Goal: Transaction & Acquisition: Book appointment/travel/reservation

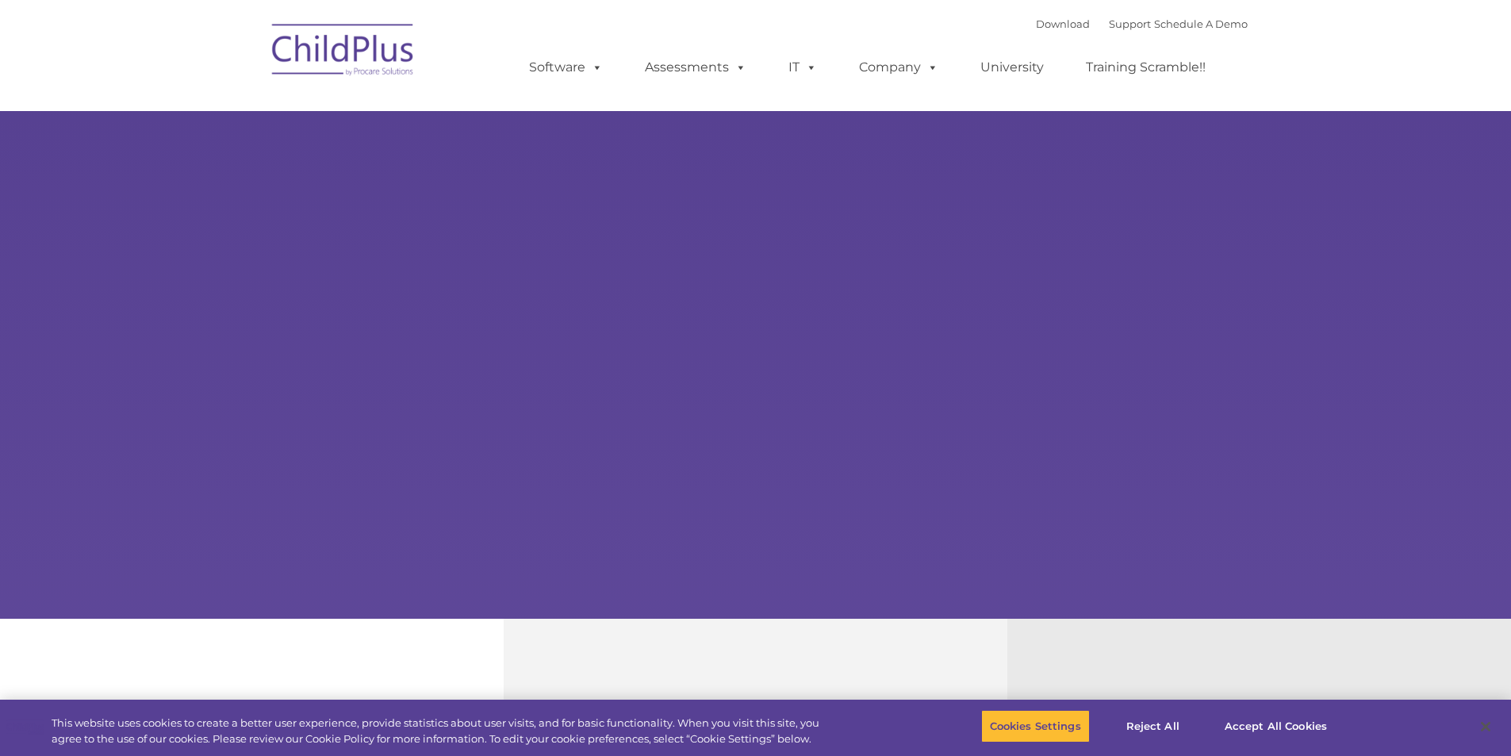
select select "MEDIUM"
click at [377, 77] on img at bounding box center [343, 52] width 159 height 79
click at [373, 58] on img at bounding box center [343, 52] width 159 height 79
select select "MEDIUM"
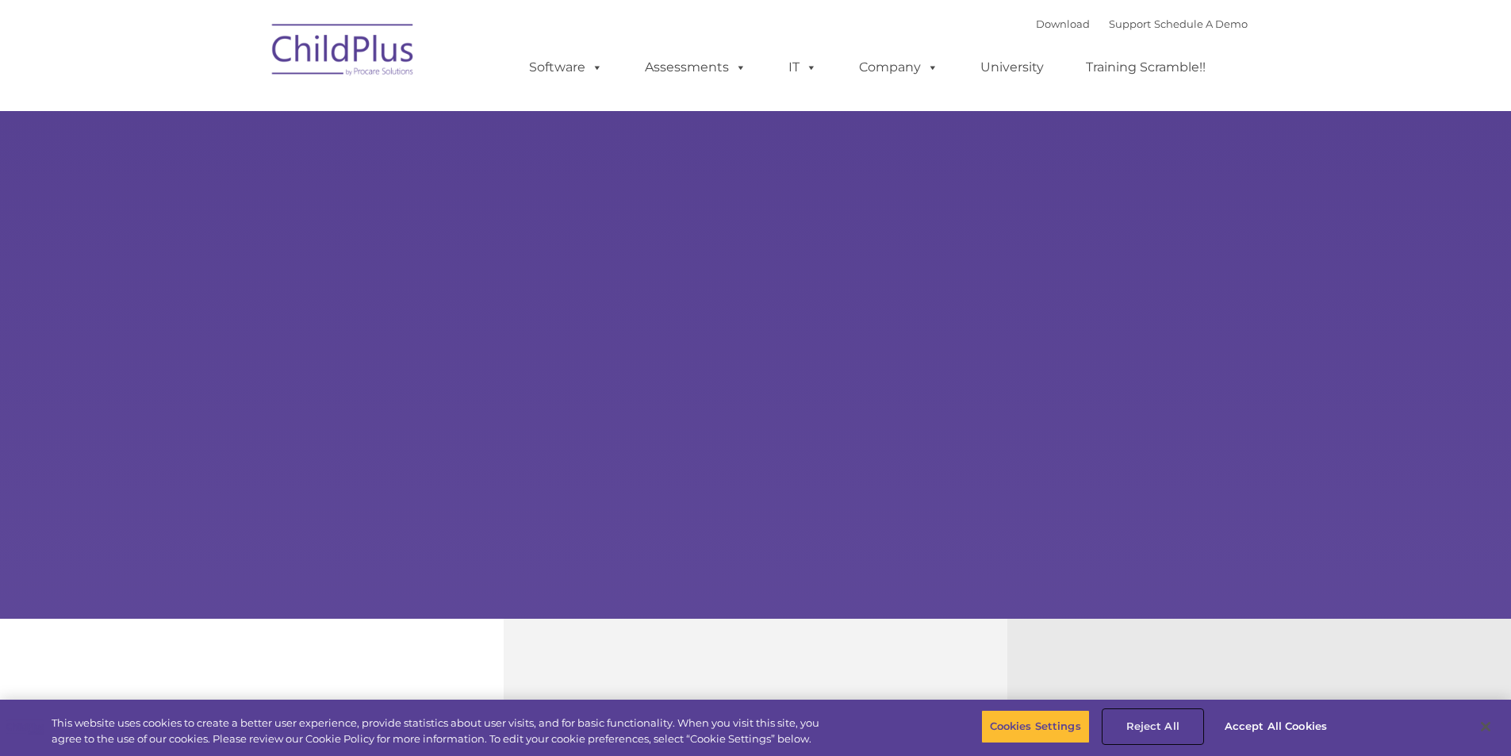
click at [1158, 729] on button "Reject All" at bounding box center [1153, 726] width 99 height 33
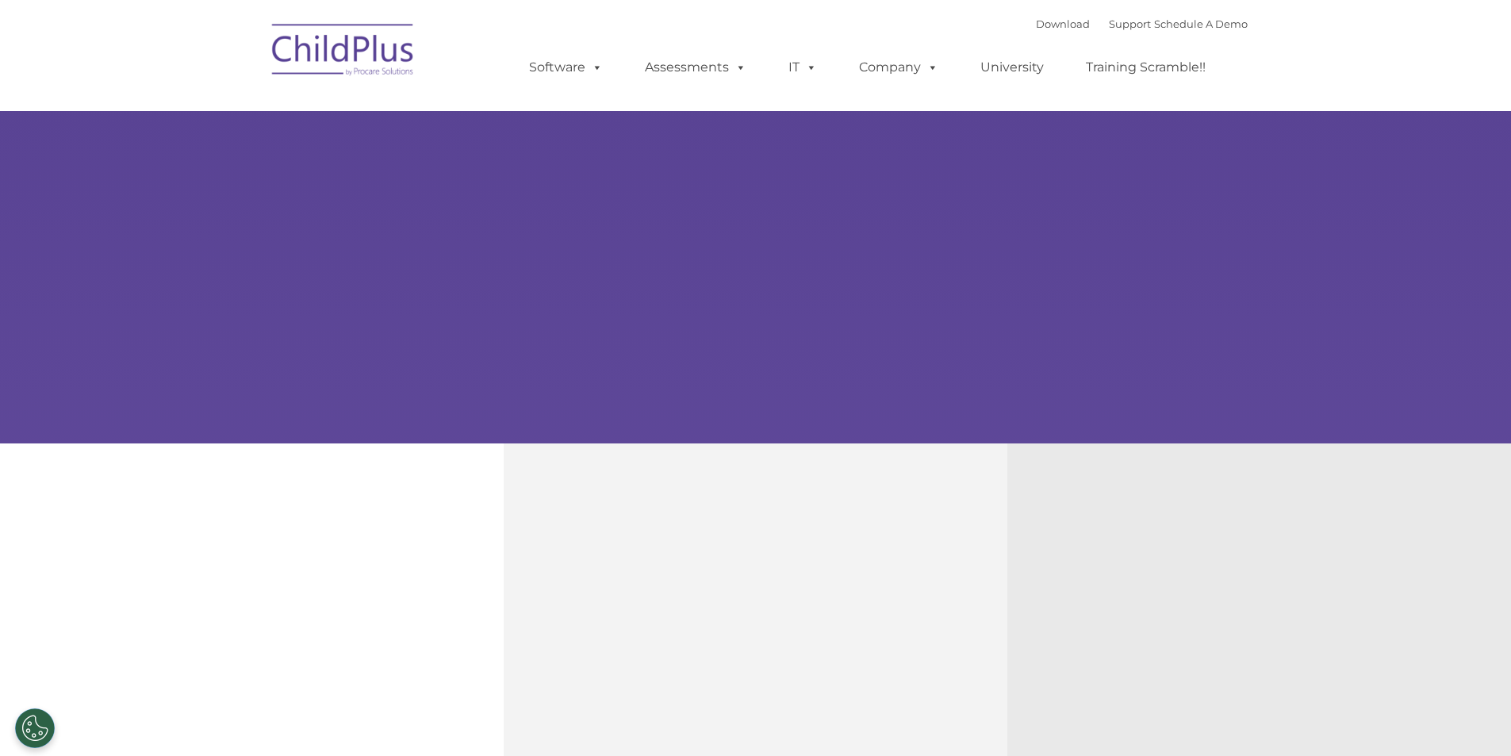
scroll to position [182, 0]
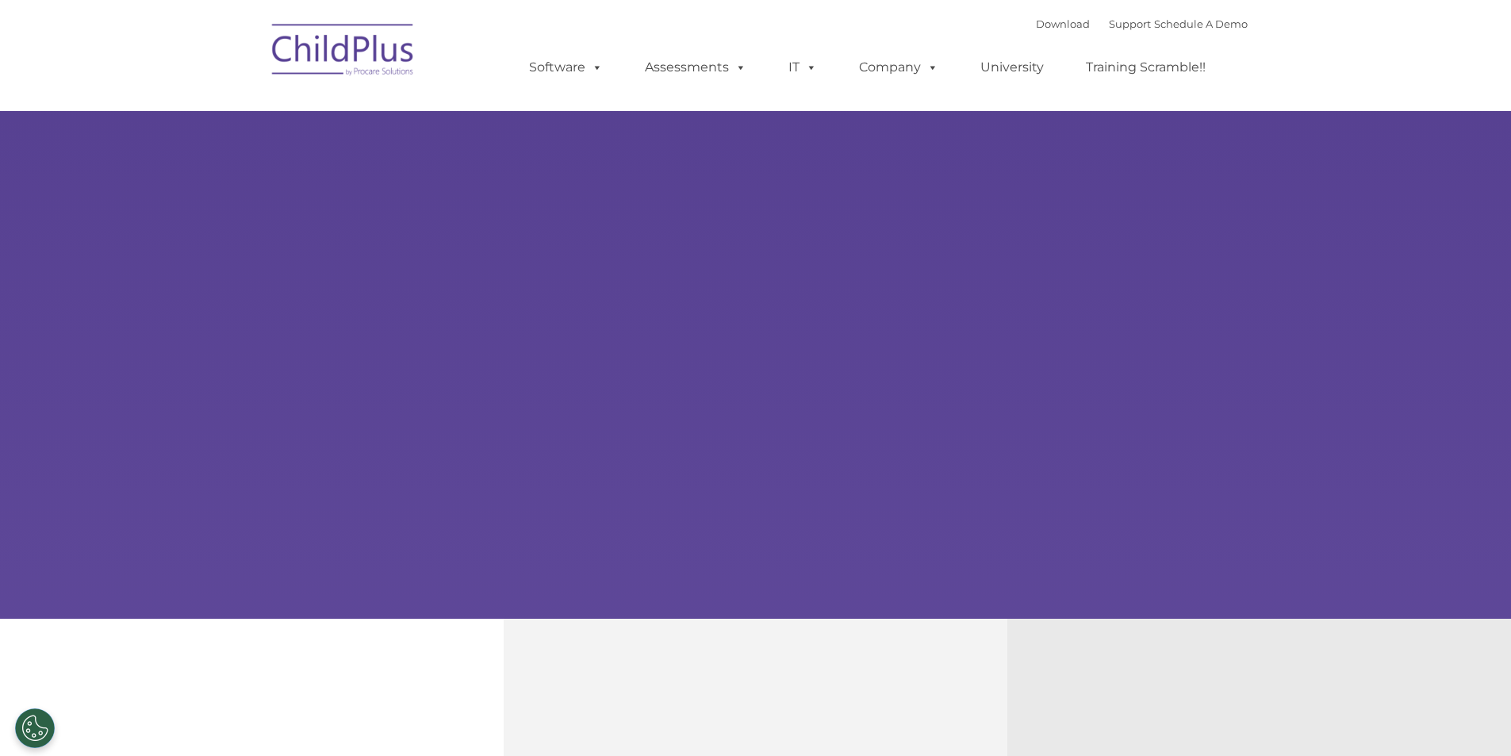
select select "MEDIUM"
click at [334, 51] on img at bounding box center [343, 52] width 159 height 79
select select "MEDIUM"
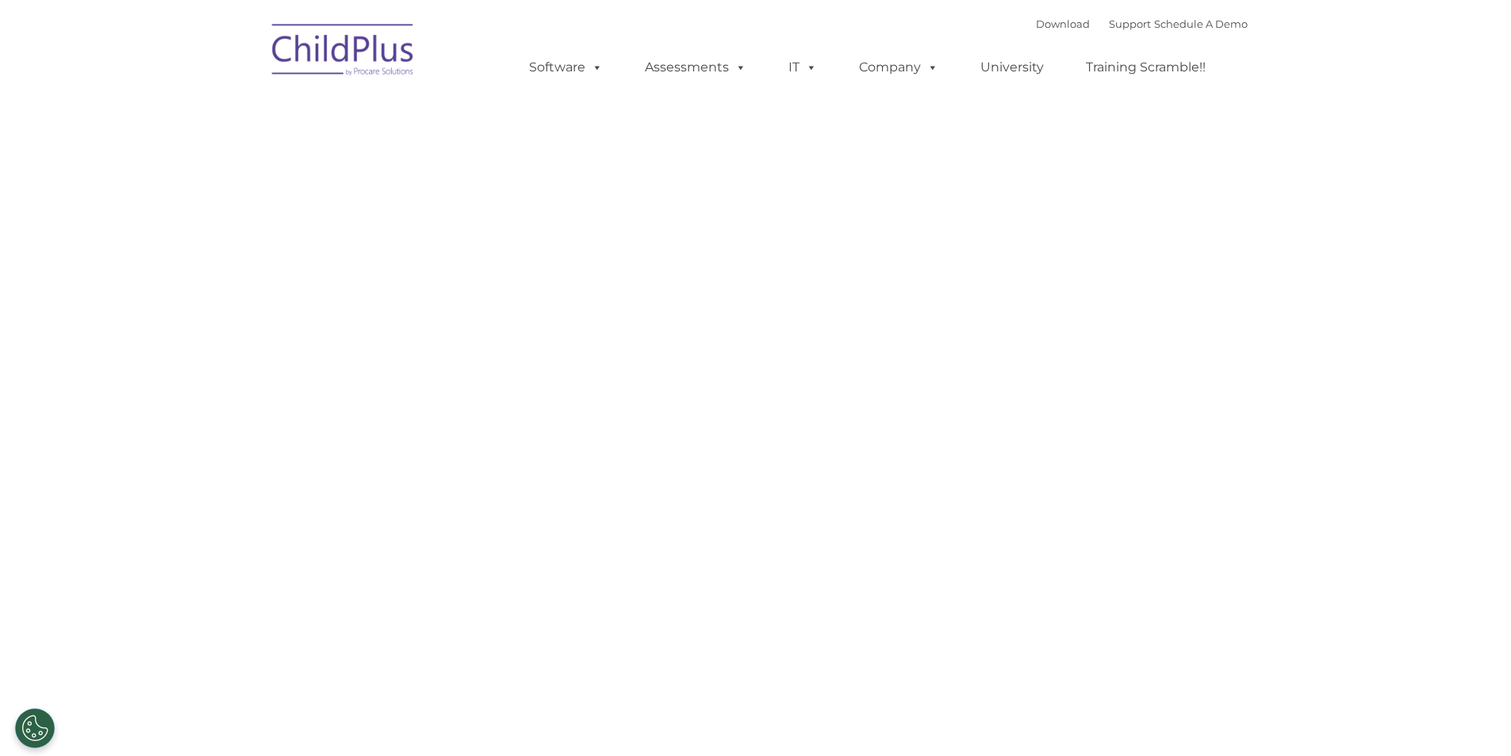
click at [10, 2] on nav "Download Support | Schedule A Demo Search for: Search MENU MENU Software ChildP…" at bounding box center [755, 55] width 1511 height 111
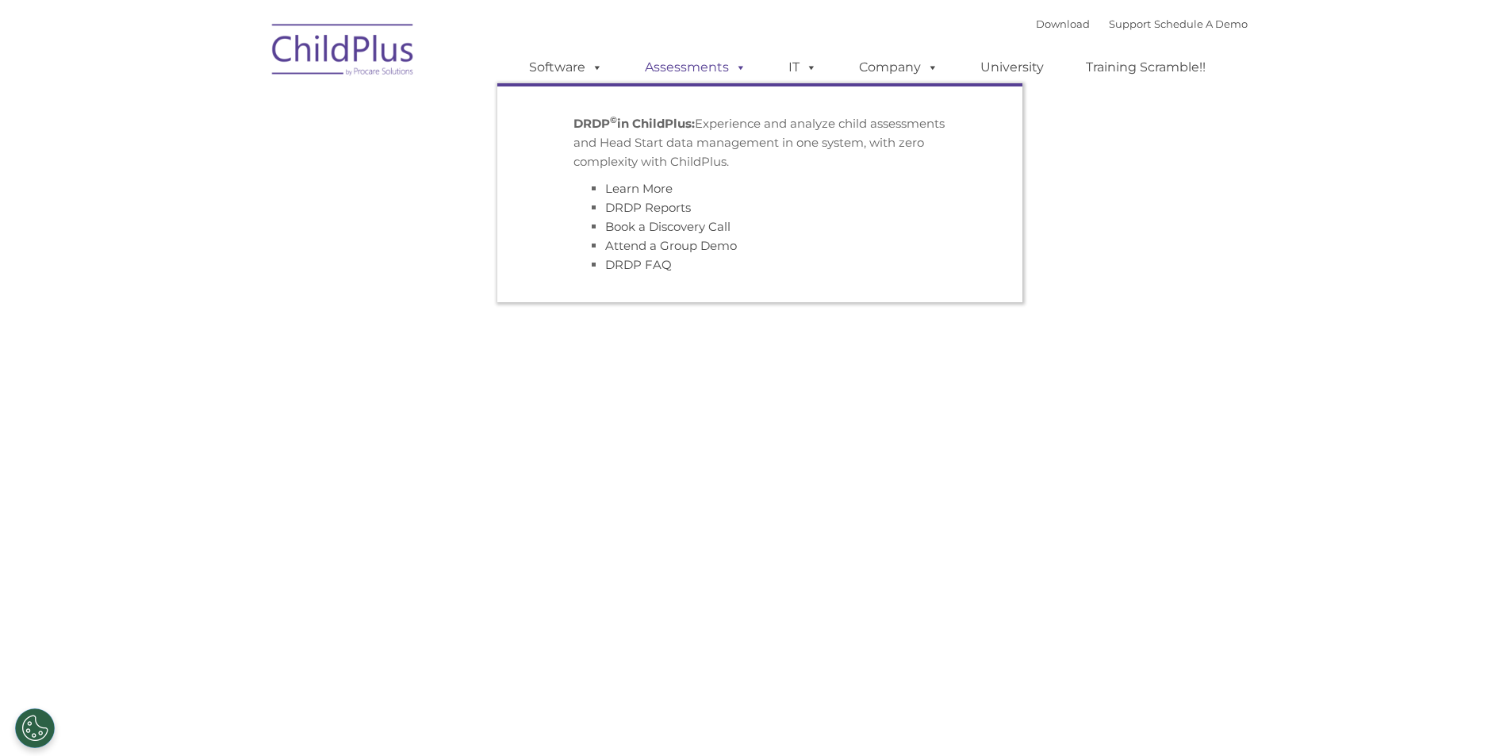
click at [705, 67] on link "Assessments" at bounding box center [695, 68] width 133 height 32
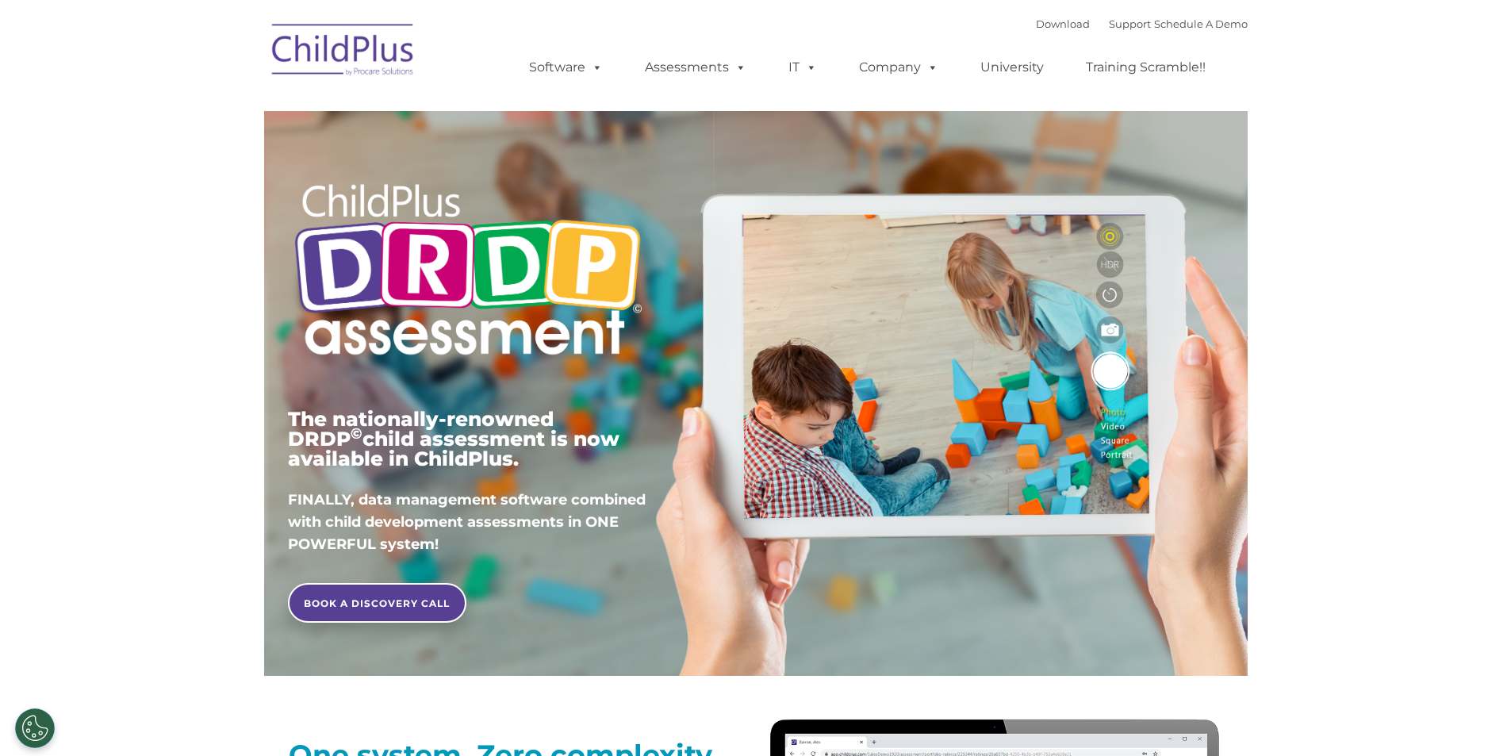
click at [321, 42] on img at bounding box center [343, 52] width 159 height 79
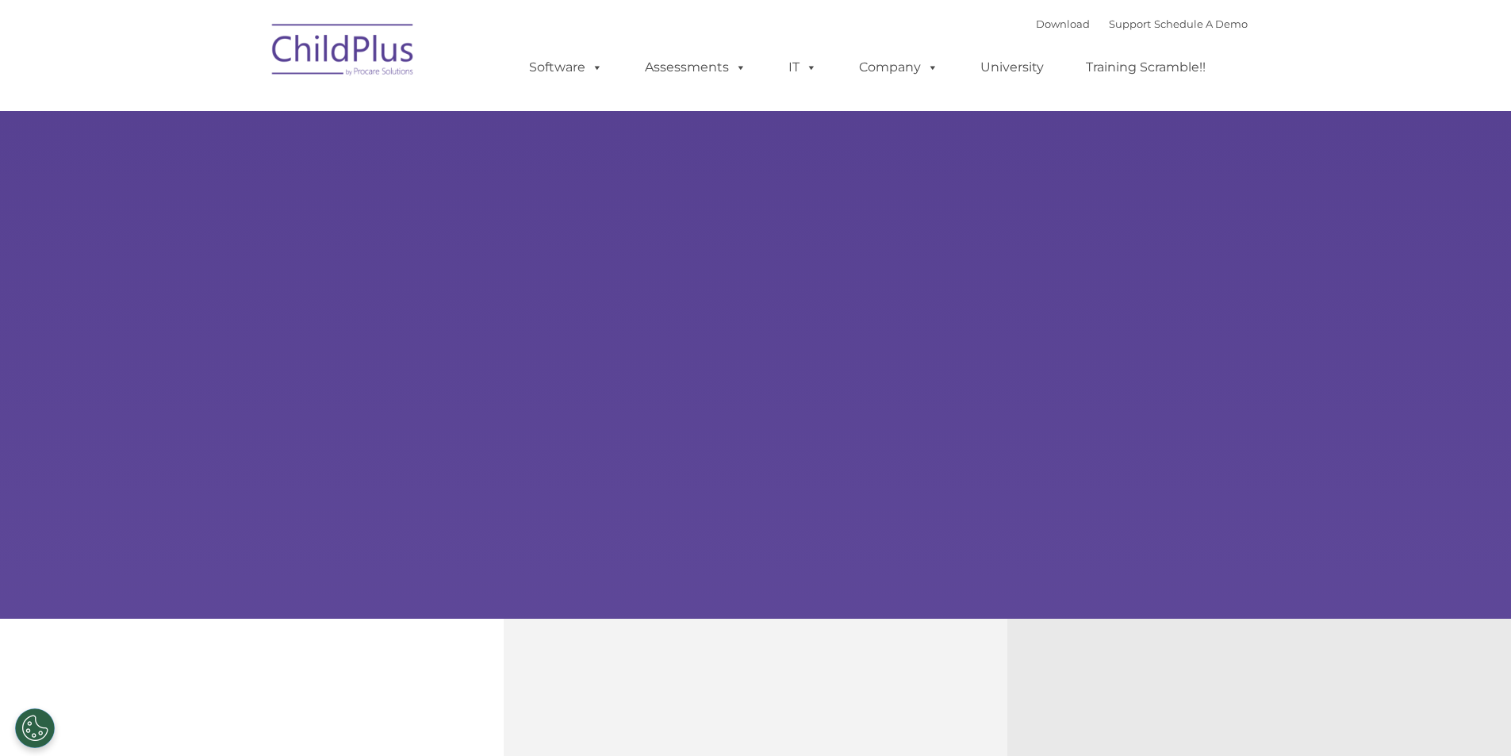
select select "MEDIUM"
click at [363, 60] on img at bounding box center [343, 52] width 159 height 79
select select "MEDIUM"
click at [1223, 27] on link "Schedule A Demo" at bounding box center [1201, 23] width 94 height 13
